Goal: Task Accomplishment & Management: Complete application form

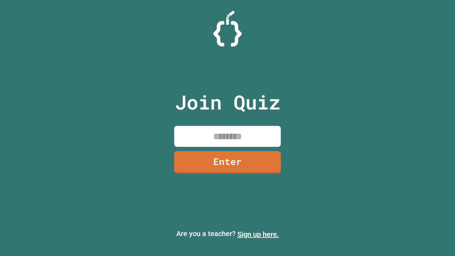
click at [258, 234] on link "Sign up here." at bounding box center [258, 234] width 42 height 9
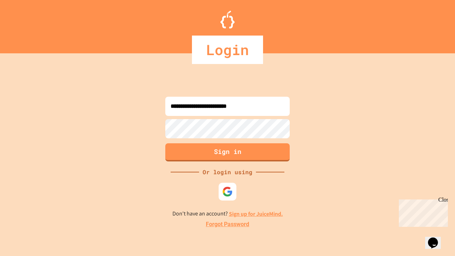
type input "**********"
